Goal: Information Seeking & Learning: Learn about a topic

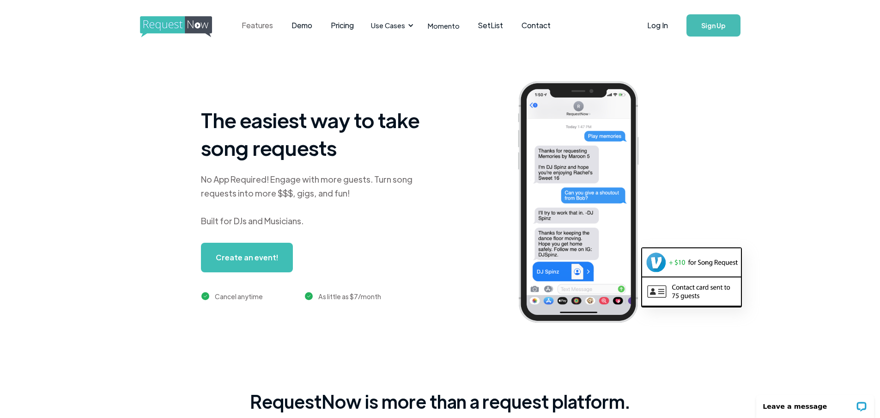
click at [261, 24] on link "Features" at bounding box center [257, 25] width 50 height 29
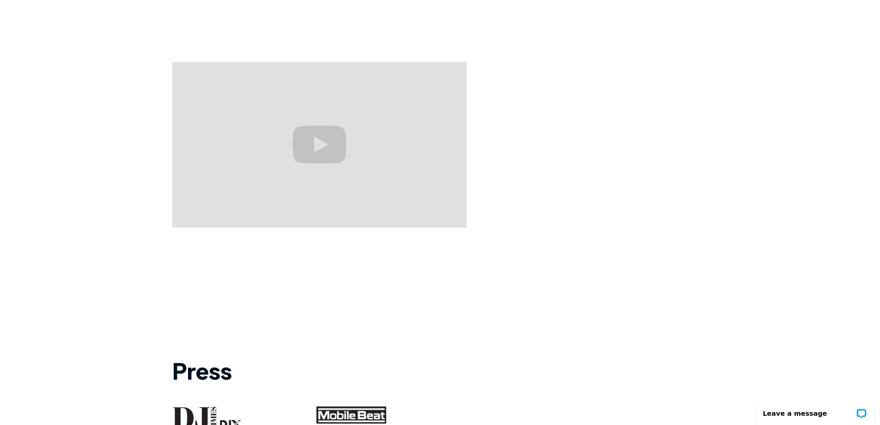
scroll to position [853, 0]
click at [565, 325] on div "What our customers are saying "Clients I’ve spoken with and told them about the…" at bounding box center [440, 102] width 536 height 760
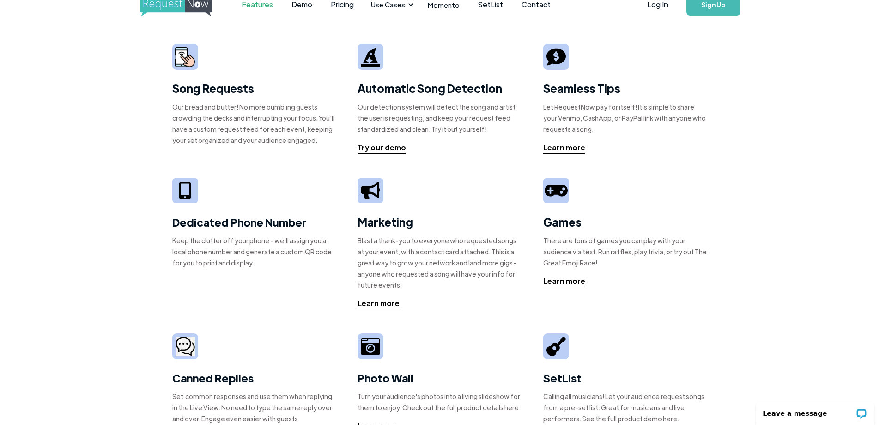
scroll to position [0, 0]
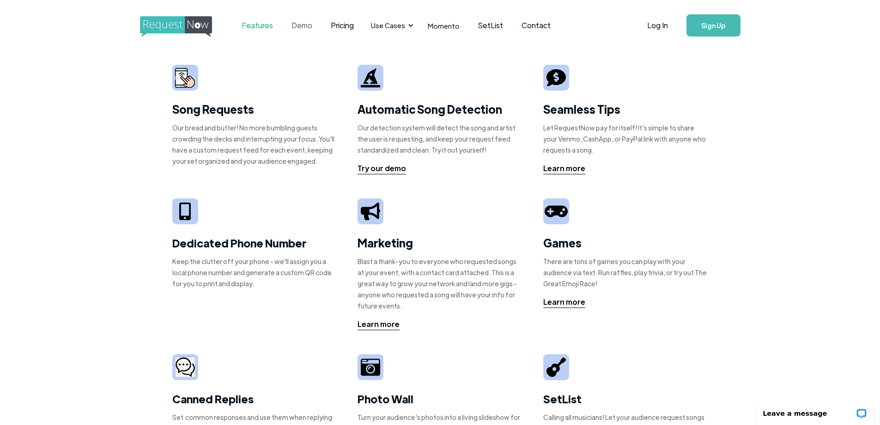
click at [302, 27] on link "Demo" at bounding box center [301, 25] width 39 height 29
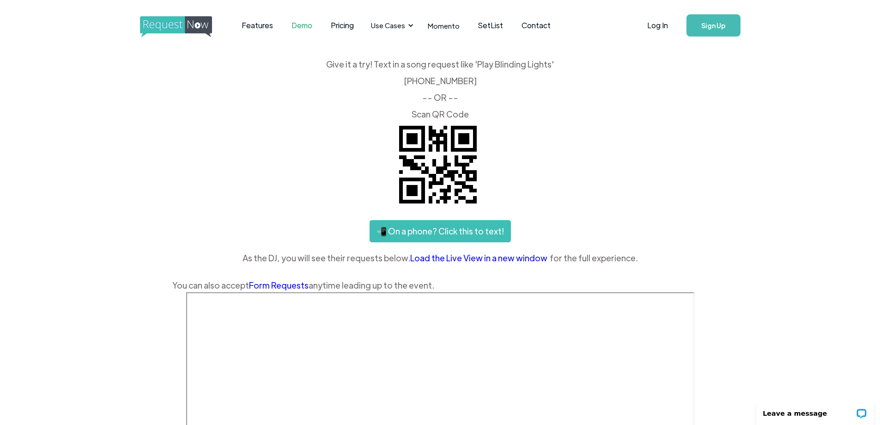
click at [275, 285] on link "Form Requests" at bounding box center [279, 285] width 60 height 11
click at [339, 29] on link "Pricing" at bounding box center [343, 25] width 42 height 29
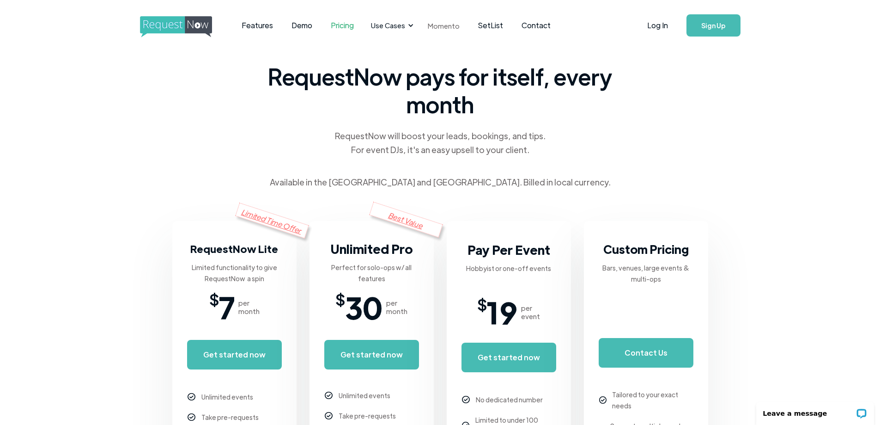
click at [434, 25] on link "Momento" at bounding box center [444, 25] width 50 height 27
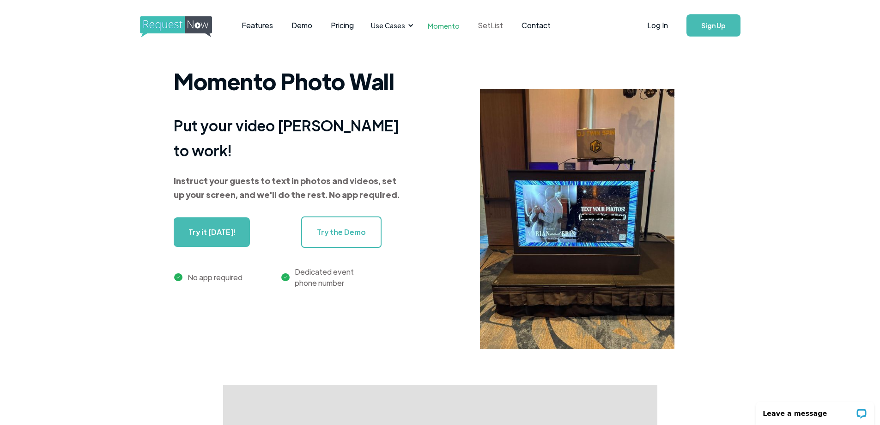
click at [480, 22] on link "SetList" at bounding box center [490, 25] width 43 height 29
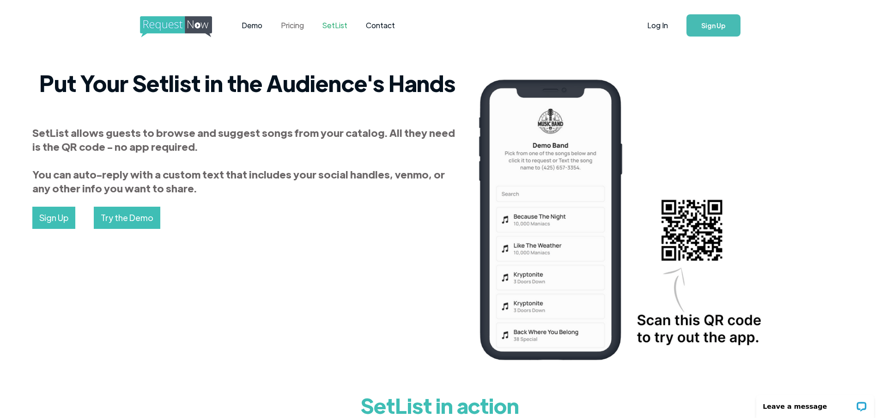
click at [298, 23] on link "Pricing" at bounding box center [293, 25] width 42 height 29
click at [256, 24] on link "Demo" at bounding box center [251, 25] width 39 height 29
